Goal: Task Accomplishment & Management: Manage account settings

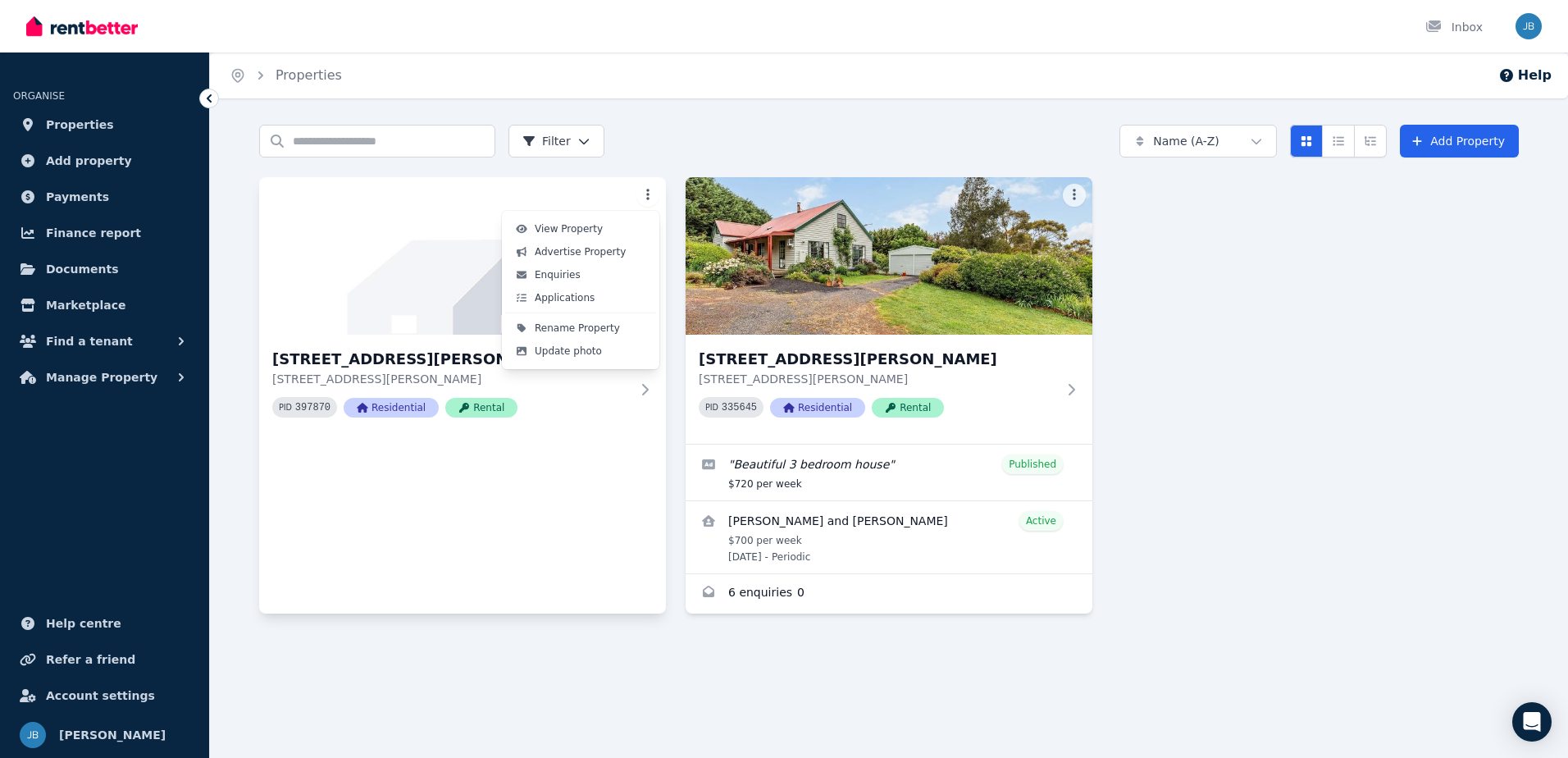
click at [650, 192] on html "Open main menu Inbox Open user menu ORGANISE Properties Add property Payments F…" at bounding box center [784, 379] width 1568 height 758
click at [360, 240] on html "Open main menu Inbox Open user menu ORGANISE Properties Add property Payments F…" at bounding box center [784, 379] width 1568 height 758
click at [391, 262] on img at bounding box center [463, 256] width 428 height 166
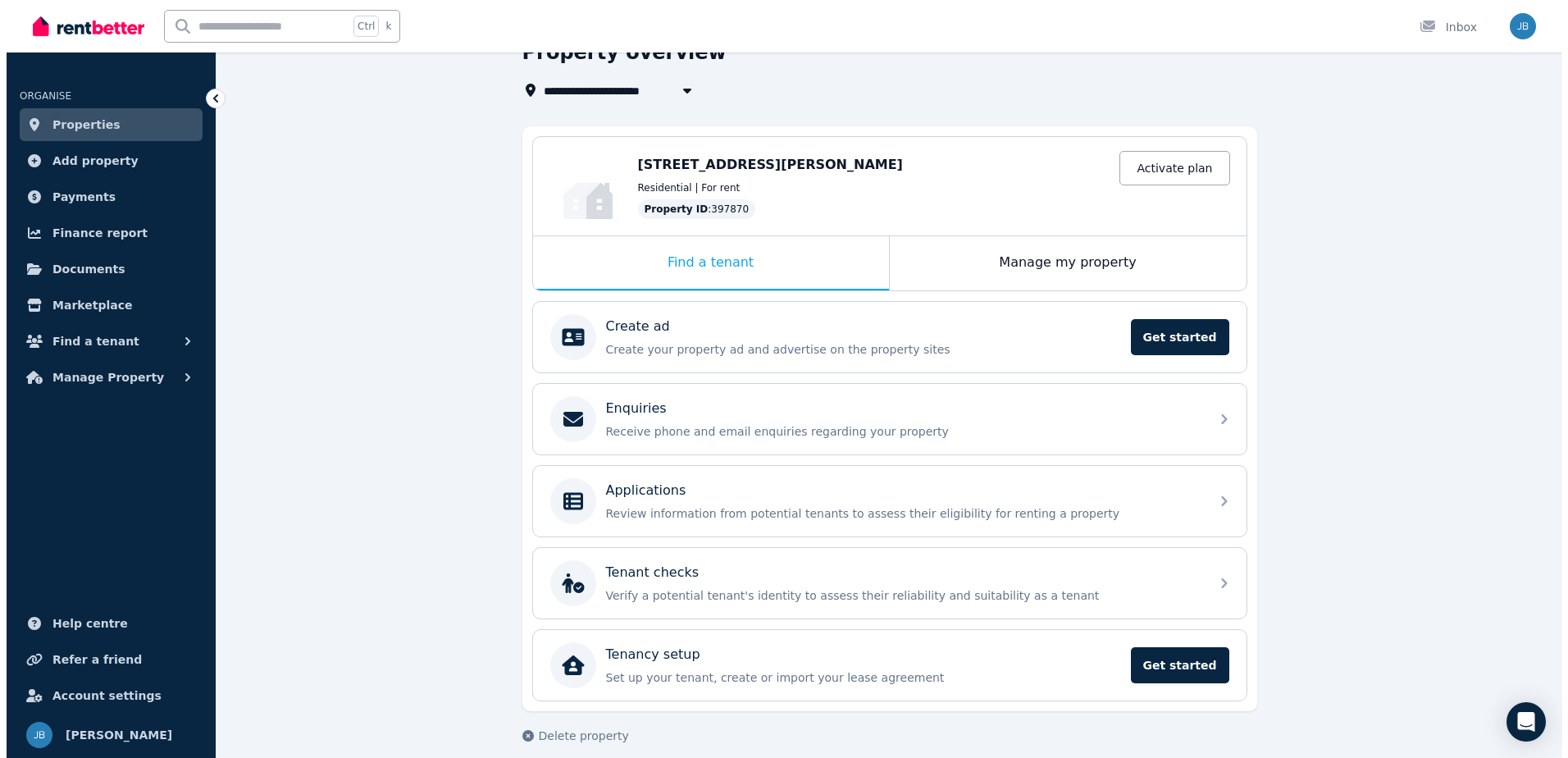
scroll to position [101, 0]
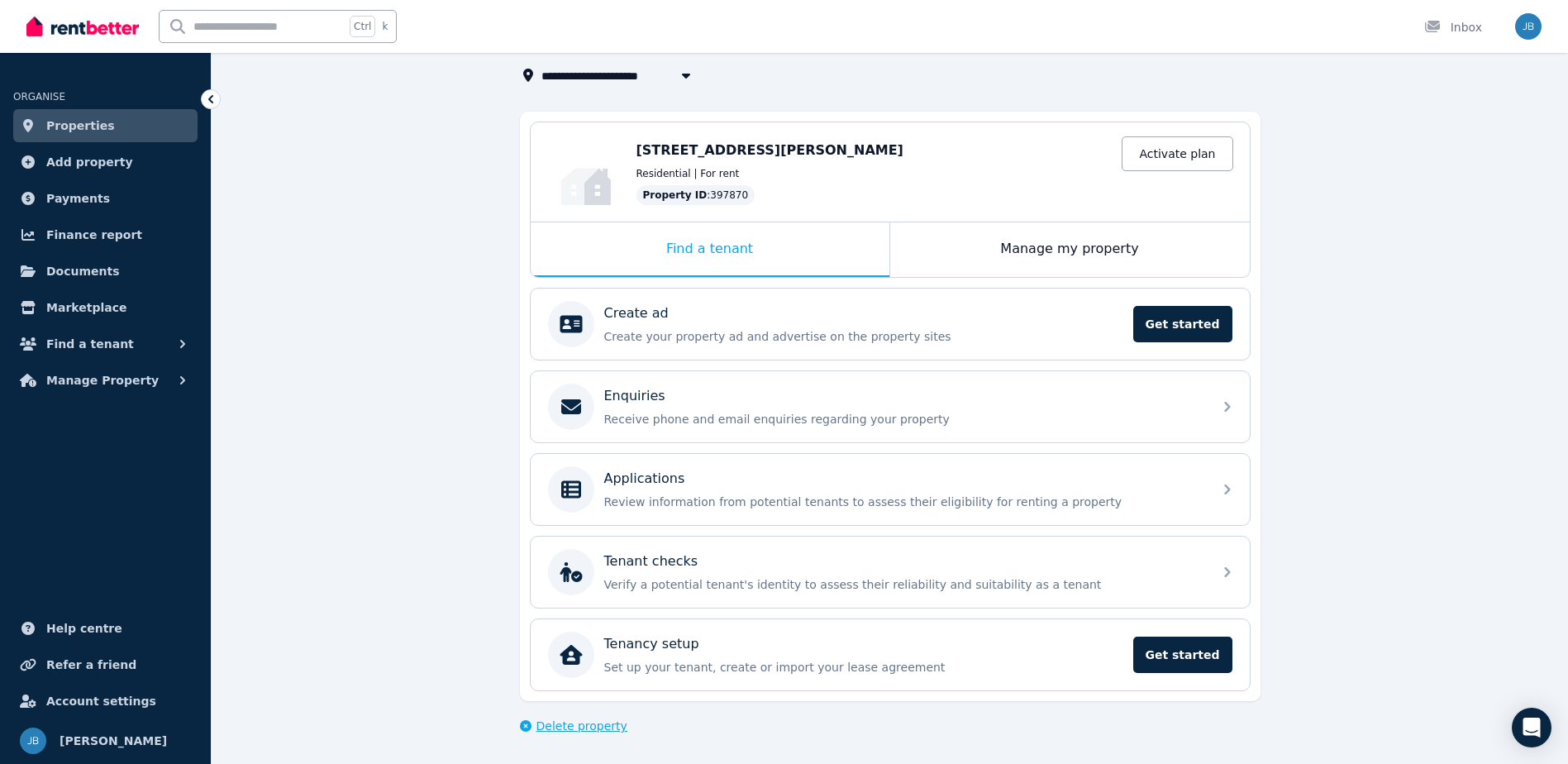
click at [563, 723] on span "Delete property" at bounding box center [582, 726] width 91 height 17
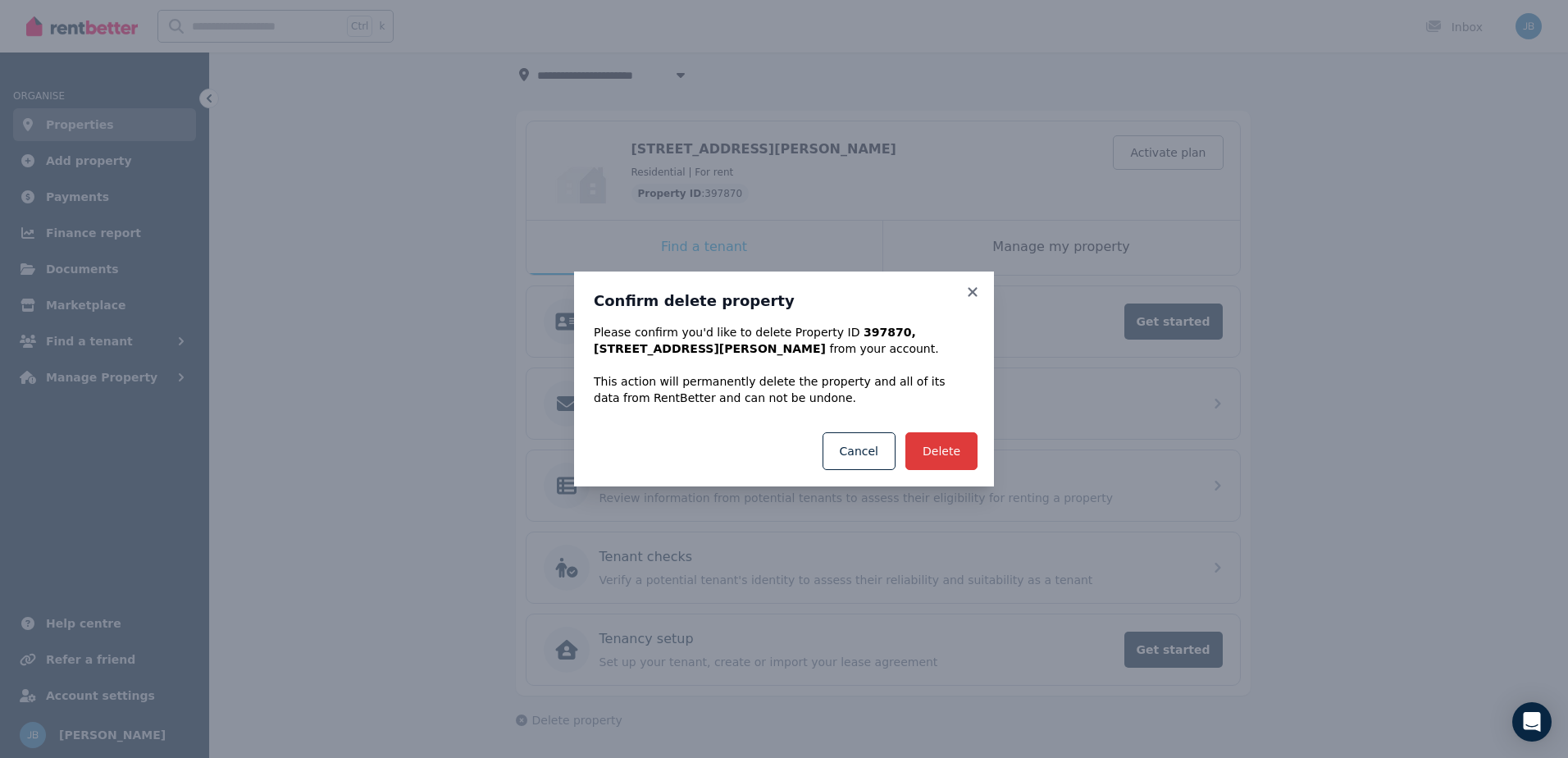
click at [932, 453] on button "Delete" at bounding box center [942, 452] width 72 height 38
